Goal: Task Accomplishment & Management: Use online tool/utility

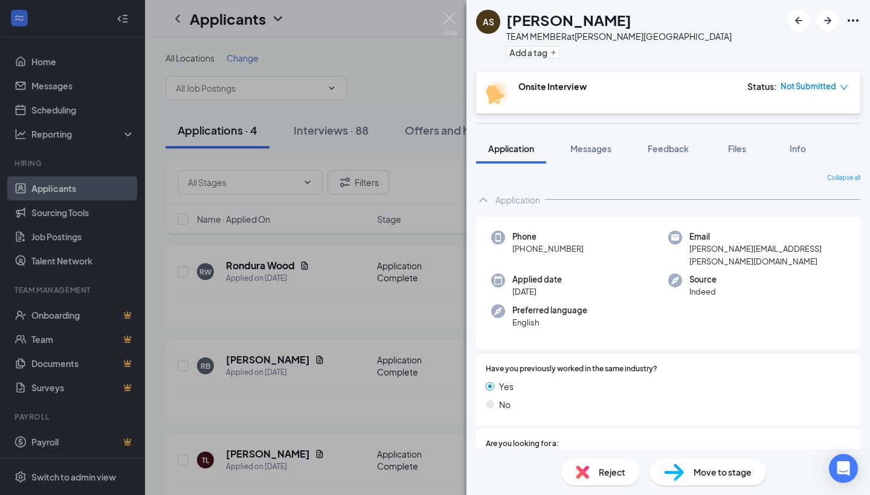
click at [854, 21] on icon "Ellipses" at bounding box center [853, 20] width 11 height 2
click at [750, 43] on link "View full application" at bounding box center [787, 48] width 130 height 12
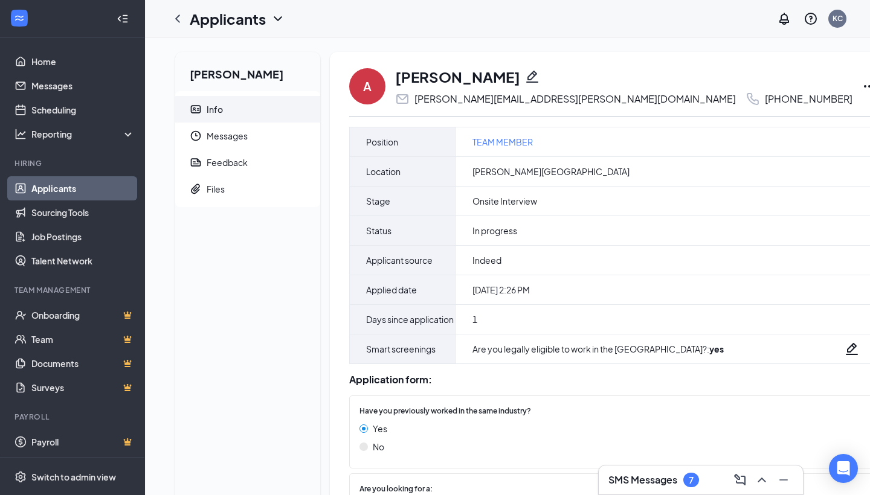
click at [862, 87] on icon "Ellipses" at bounding box center [869, 86] width 14 height 14
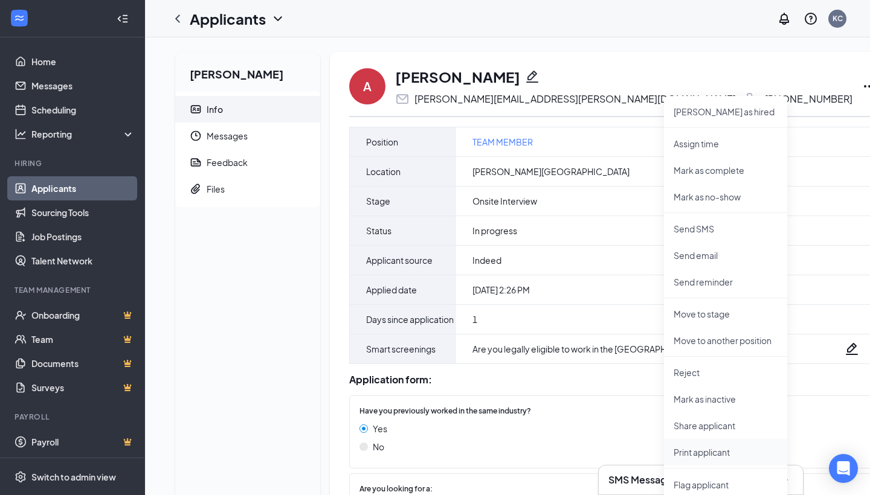
click at [693, 453] on p "Print applicant" at bounding box center [726, 452] width 104 height 12
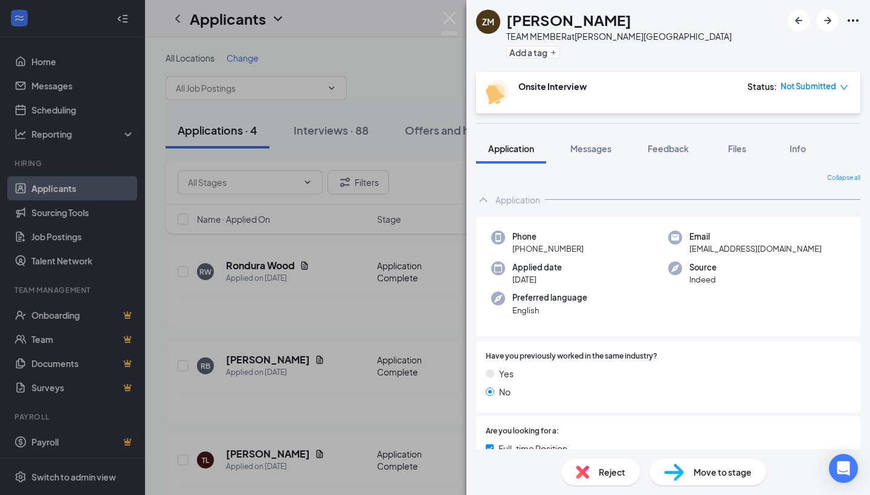
click at [854, 21] on icon "Ellipses" at bounding box center [853, 20] width 11 height 2
click at [782, 50] on link "View full application" at bounding box center [787, 48] width 130 height 12
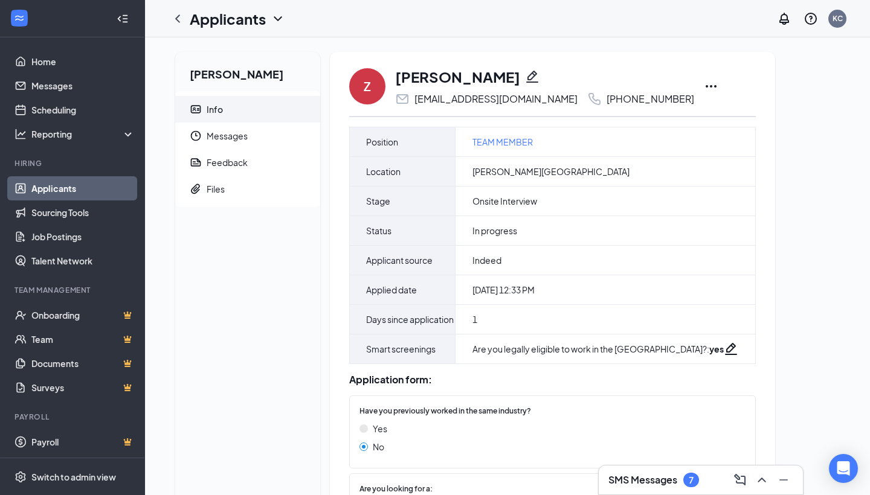
click at [704, 85] on icon "Ellipses" at bounding box center [711, 86] width 14 height 14
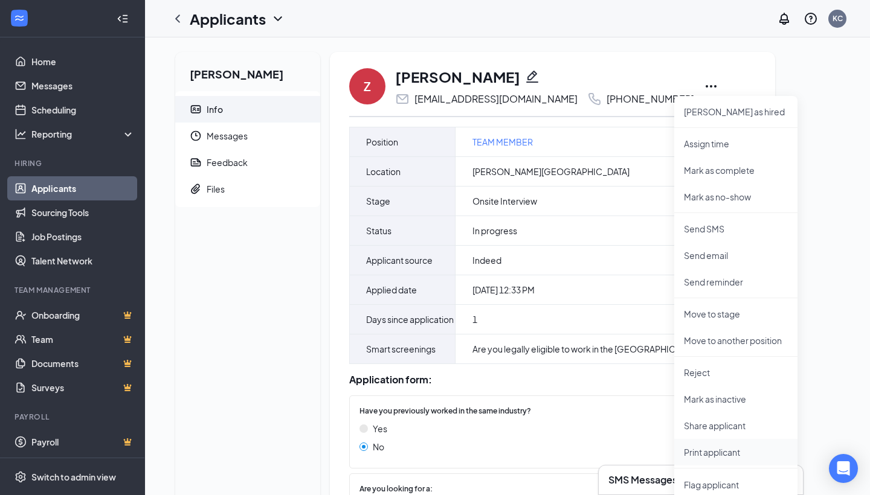
click at [715, 451] on p "Print applicant" at bounding box center [736, 452] width 104 height 12
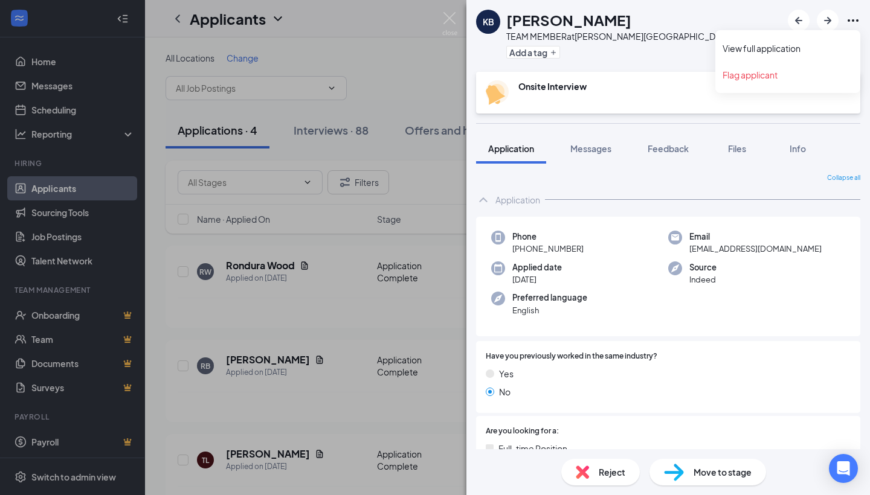
click at [852, 18] on icon "Ellipses" at bounding box center [853, 20] width 14 height 14
click at [760, 43] on link "View full application" at bounding box center [787, 48] width 130 height 12
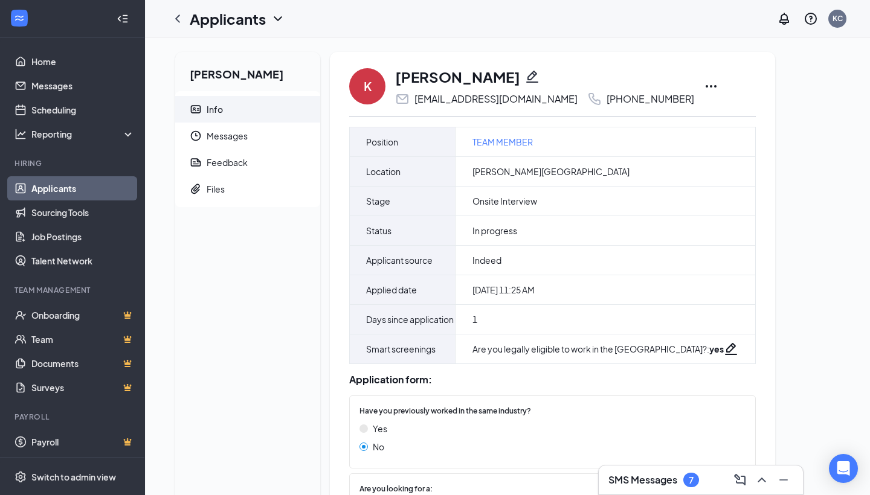
click at [706, 86] on icon "Ellipses" at bounding box center [711, 86] width 11 height 2
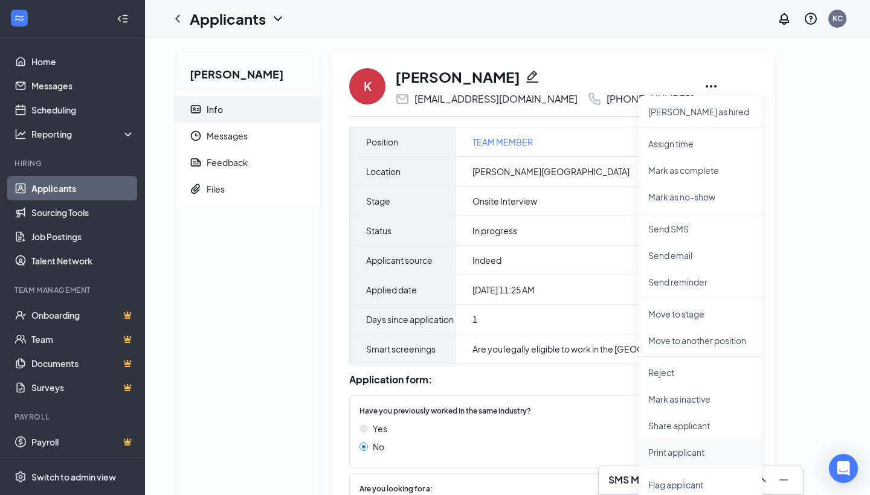
click at [686, 455] on p "Print applicant" at bounding box center [700, 452] width 104 height 12
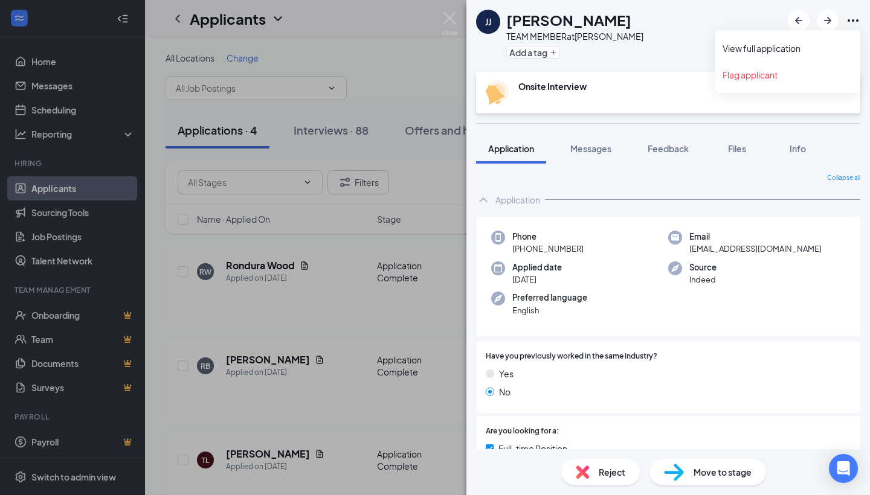
click at [850, 21] on icon "Ellipses" at bounding box center [853, 20] width 14 height 14
click at [781, 50] on link "View full application" at bounding box center [787, 48] width 130 height 12
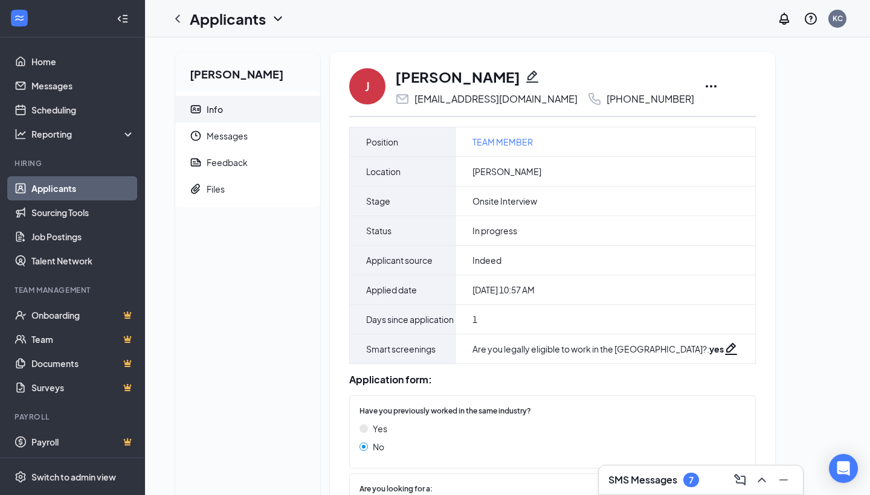
click at [706, 86] on icon "Ellipses" at bounding box center [711, 86] width 11 height 2
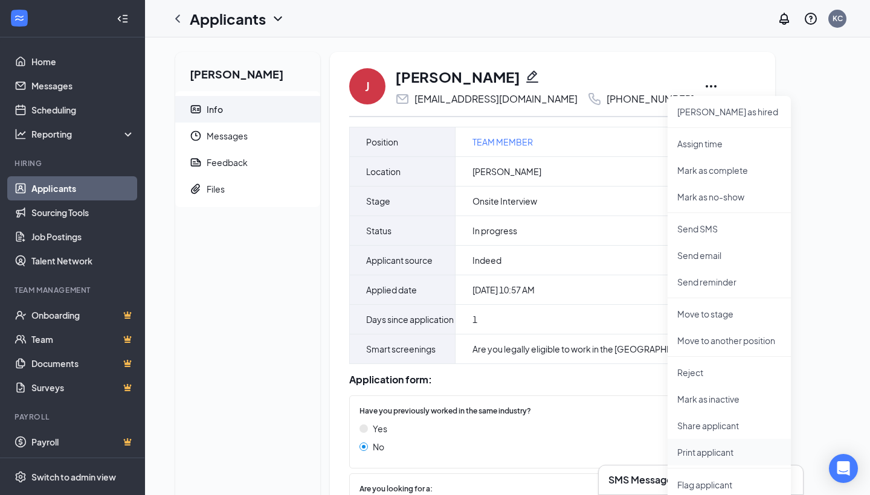
click at [705, 454] on p "Print applicant" at bounding box center [729, 452] width 104 height 12
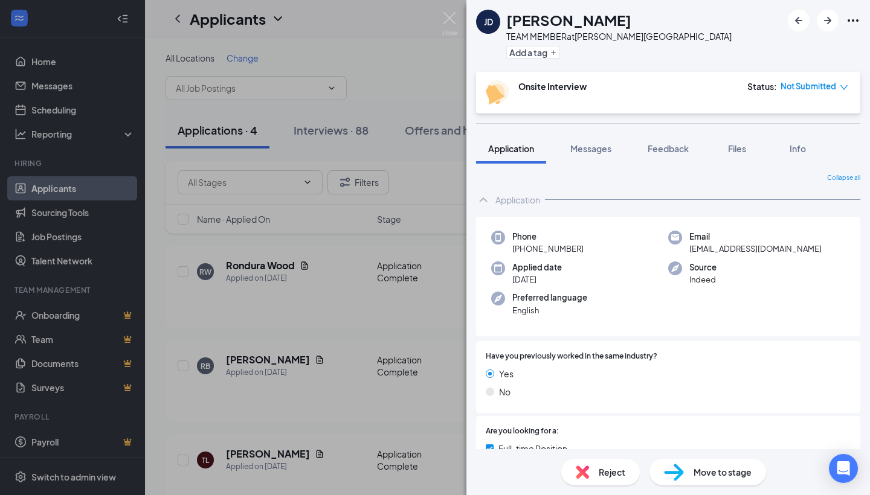
click at [854, 22] on icon "Ellipses" at bounding box center [853, 20] width 14 height 14
click at [761, 43] on link "View full application" at bounding box center [787, 48] width 130 height 12
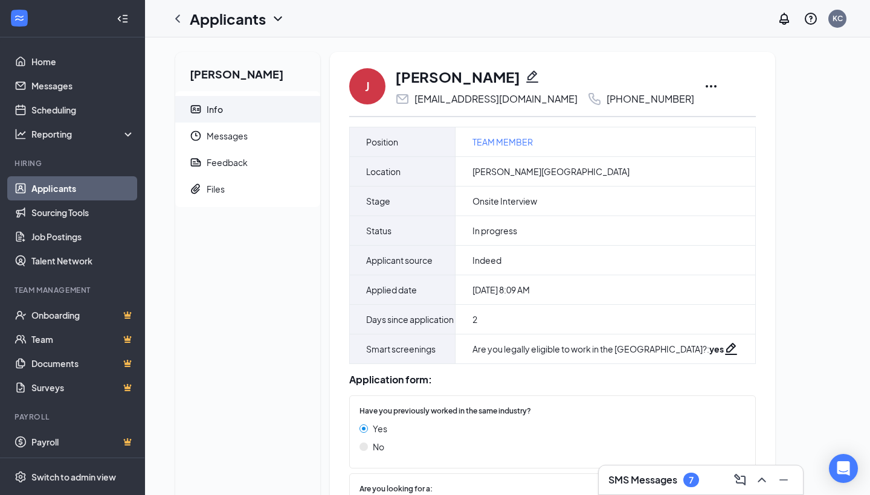
click at [704, 89] on icon "Ellipses" at bounding box center [711, 86] width 14 height 14
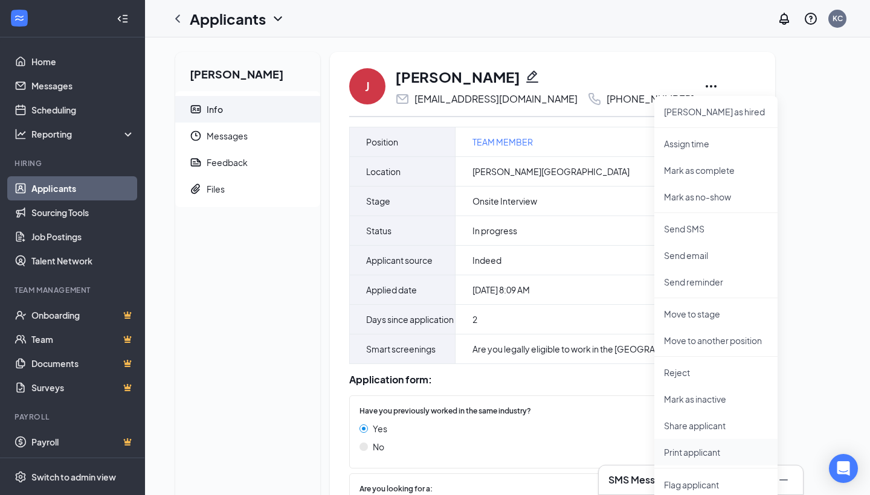
click at [704, 455] on p "Print applicant" at bounding box center [716, 452] width 104 height 12
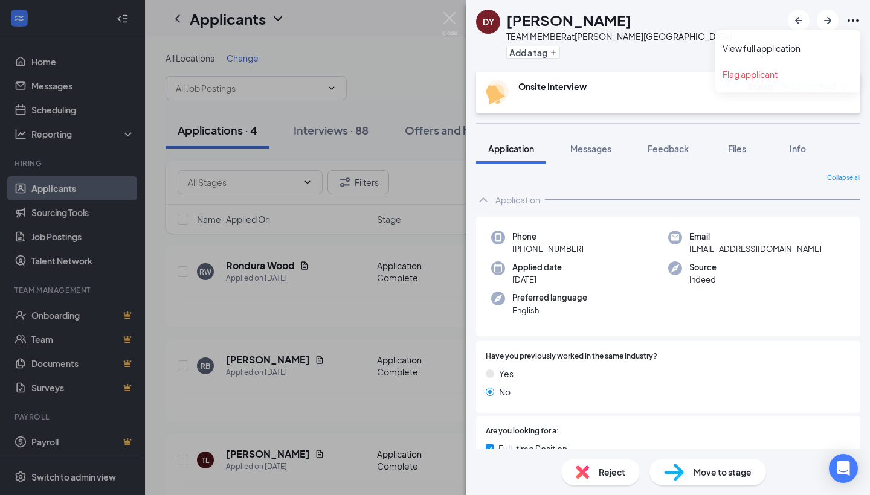
click at [853, 18] on icon "Ellipses" at bounding box center [853, 20] width 14 height 14
click at [785, 43] on link "View full application" at bounding box center [787, 48] width 130 height 12
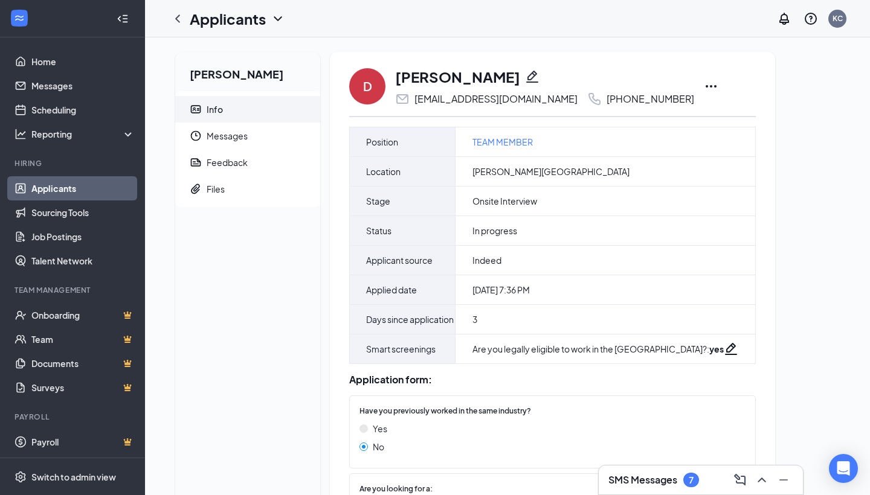
click at [704, 83] on icon "Ellipses" at bounding box center [711, 86] width 14 height 14
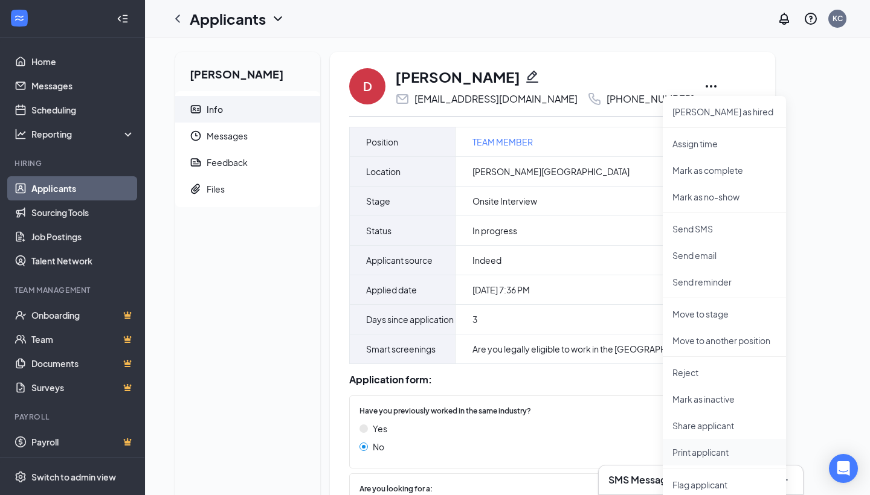
click at [701, 454] on p "Print applicant" at bounding box center [724, 452] width 104 height 12
